Goal: Information Seeking & Learning: Check status

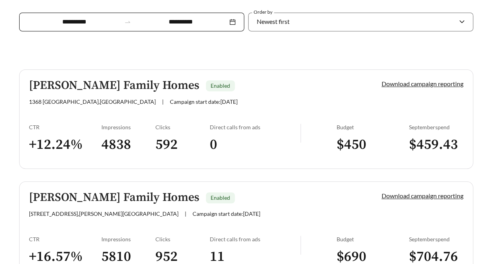
scroll to position [177, 0]
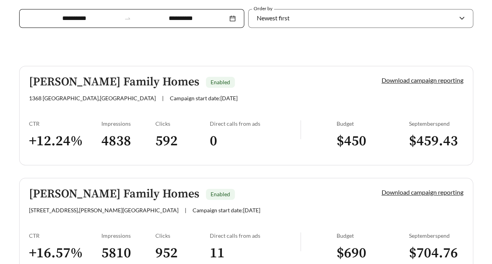
click at [491, 117] on main "**********" at bounding box center [246, 68] width 492 height 441
click at [170, 99] on span "Campaign start date: [DATE]" at bounding box center [204, 98] width 68 height 7
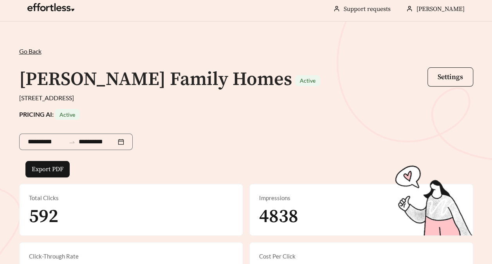
scroll to position [5, 0]
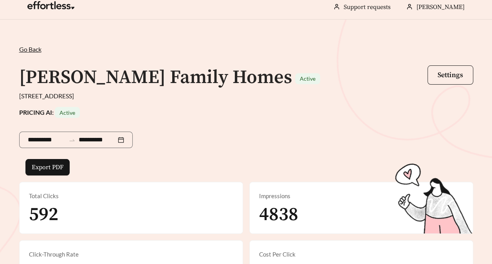
click at [31, 48] on span "Go Back" at bounding box center [30, 48] width 22 height 7
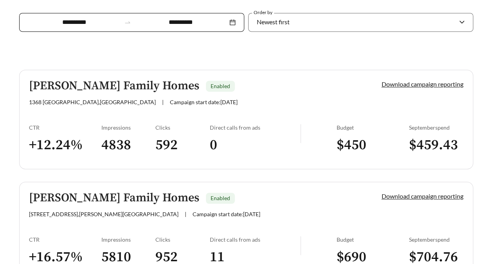
scroll to position [178, 0]
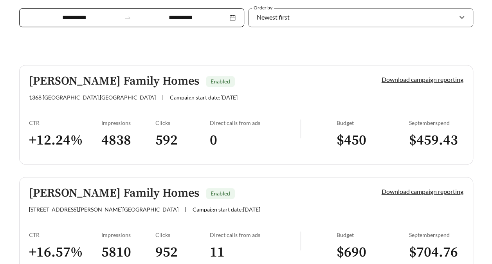
click at [113, 207] on span "[GEOGRAPHIC_DATA] , [PERSON_NAME][GEOGRAPHIC_DATA]" at bounding box center [103, 209] width 149 height 7
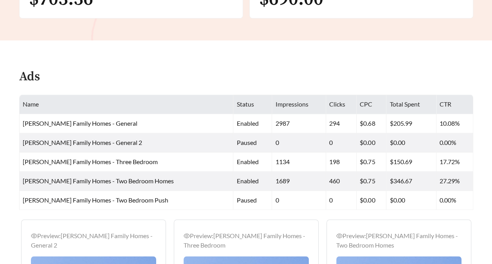
scroll to position [339, 0]
